Goal: Transaction & Acquisition: Purchase product/service

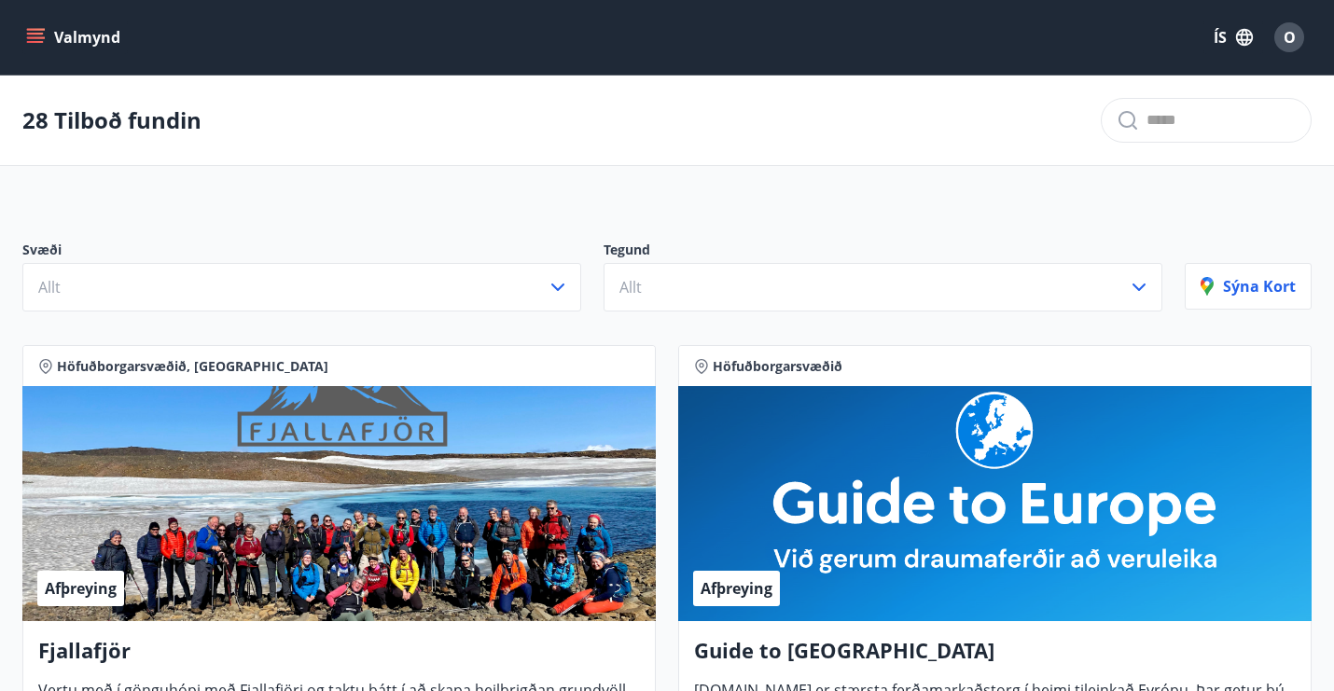
click at [1137, 141] on div at bounding box center [1206, 120] width 211 height 45
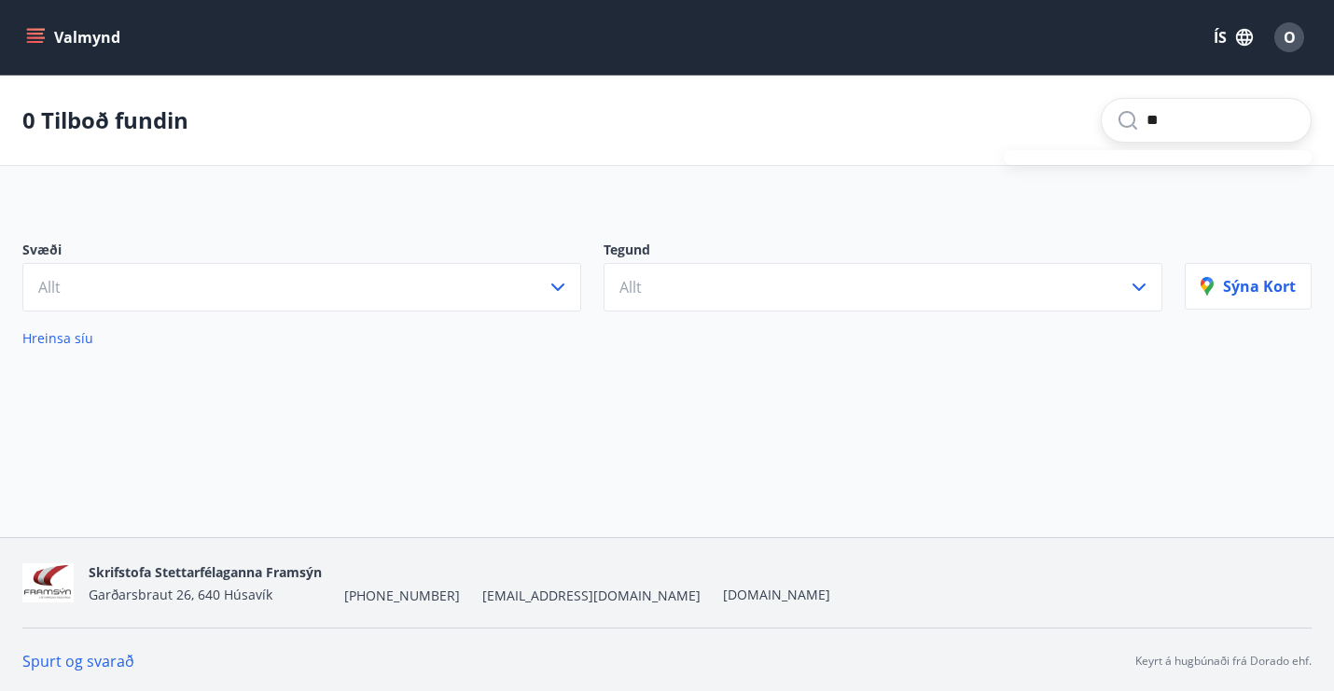
type input "*"
click at [84, 42] on button "Valmynd" at bounding box center [74, 38] width 105 height 34
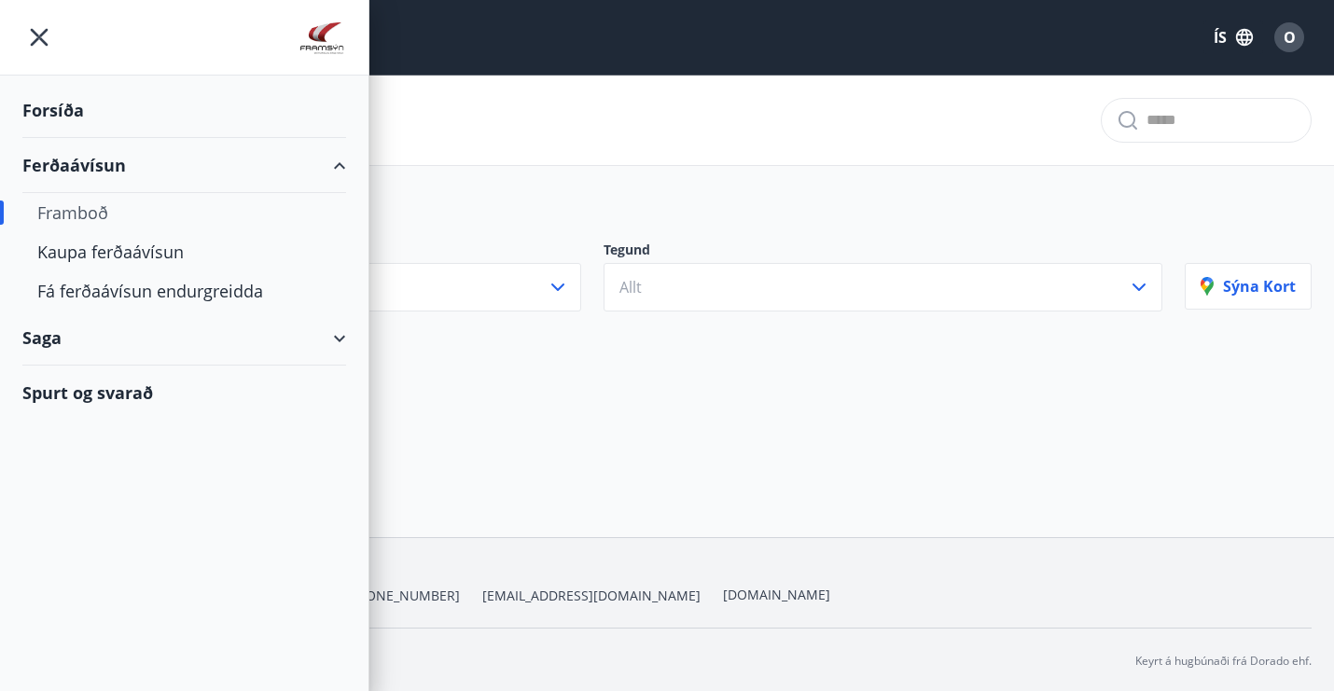
click at [69, 110] on div "Forsíða" at bounding box center [184, 110] width 324 height 55
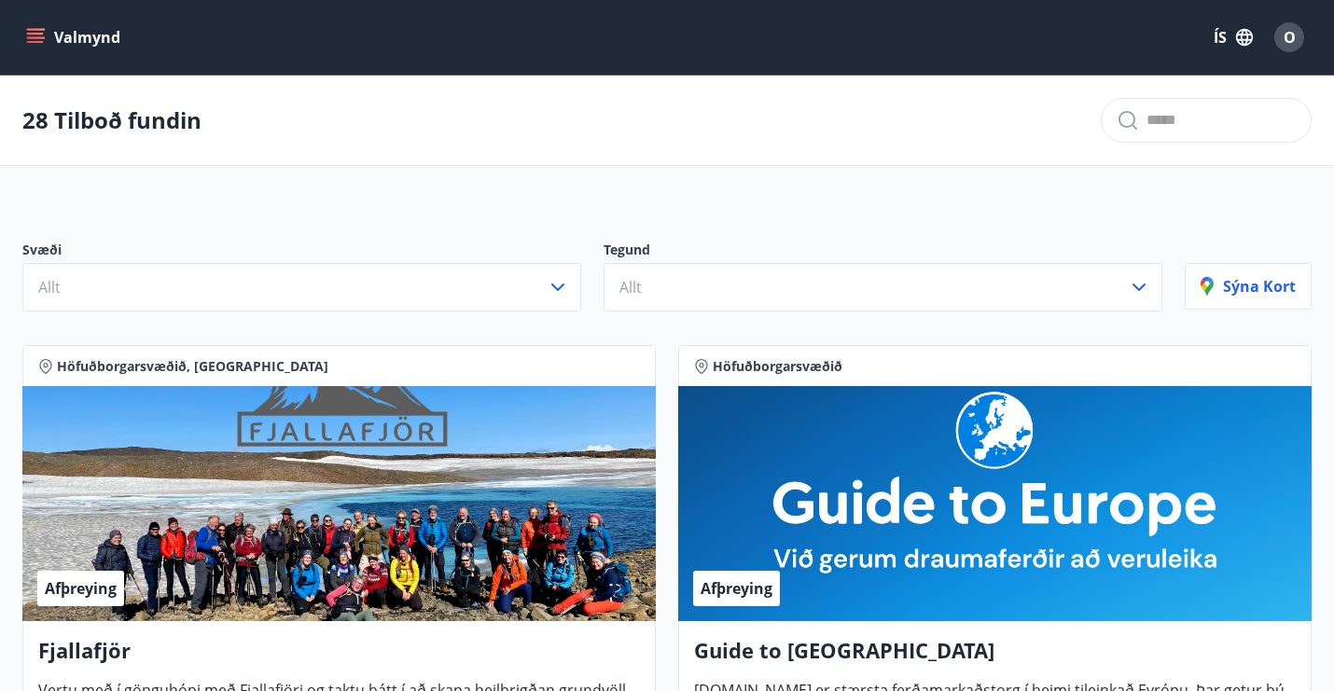
click at [69, 39] on button "Valmynd" at bounding box center [74, 38] width 105 height 34
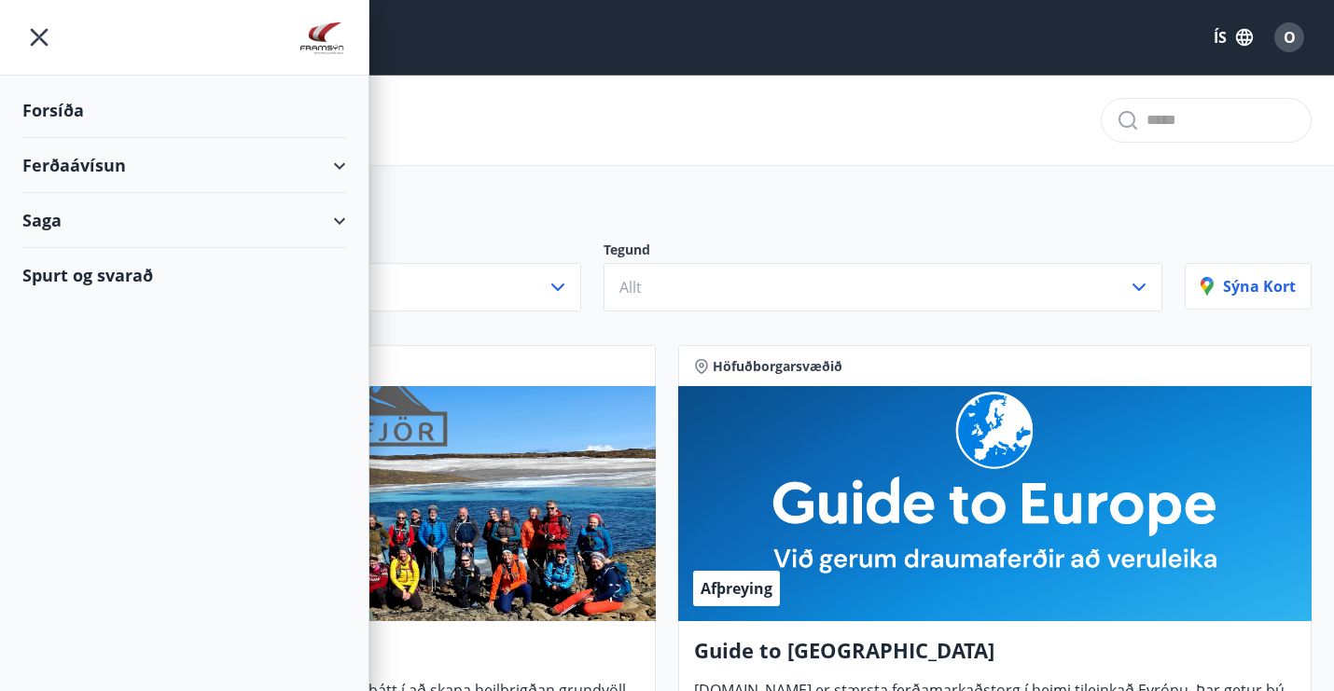
click at [95, 165] on div "Ferðaávísun" at bounding box center [184, 165] width 324 height 55
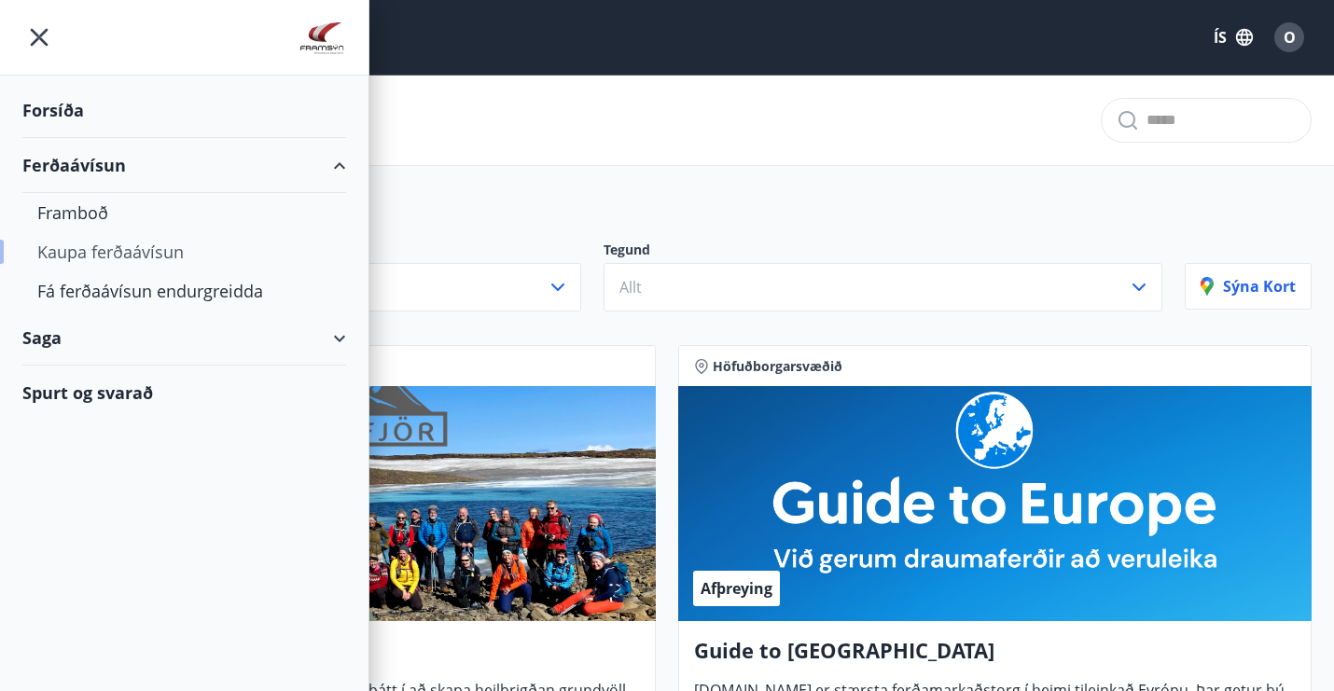
click at [105, 258] on div "Kaupa ferðaávísun" at bounding box center [184, 251] width 294 height 39
